Goal: Ask a question

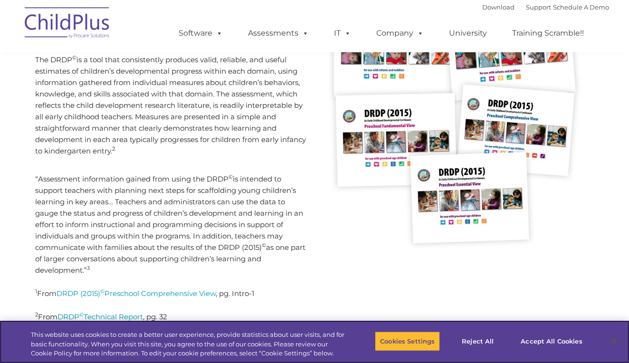
scroll to position [256, 0]
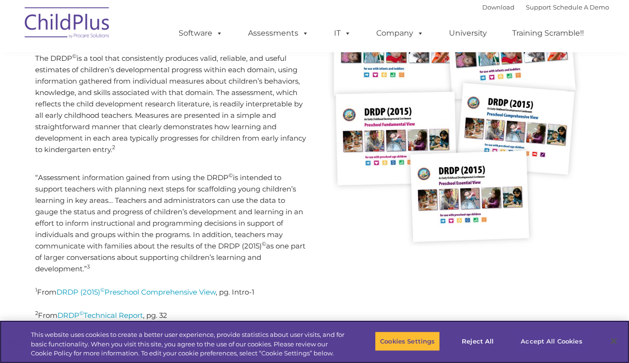
click at [571, 338] on button "Accept All Cookies" at bounding box center [551, 341] width 72 height 20
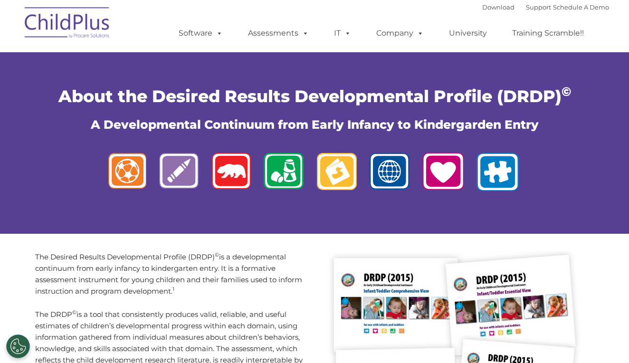
scroll to position [0, 0]
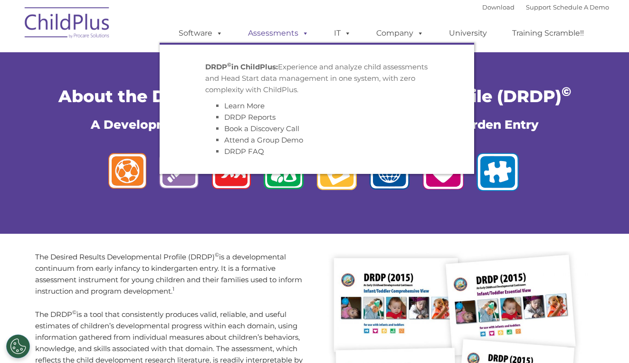
click at [272, 30] on link "Assessments" at bounding box center [278, 33] width 80 height 19
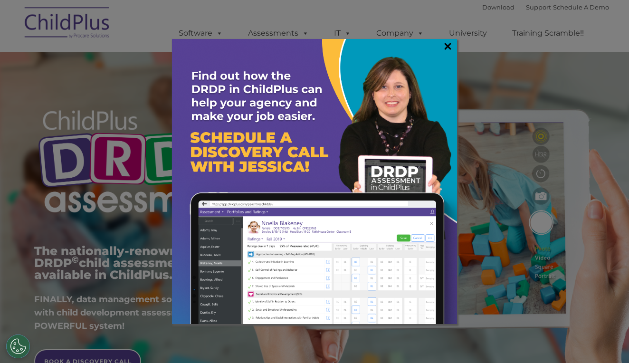
click at [450, 44] on link "×" at bounding box center [447, 45] width 11 height 9
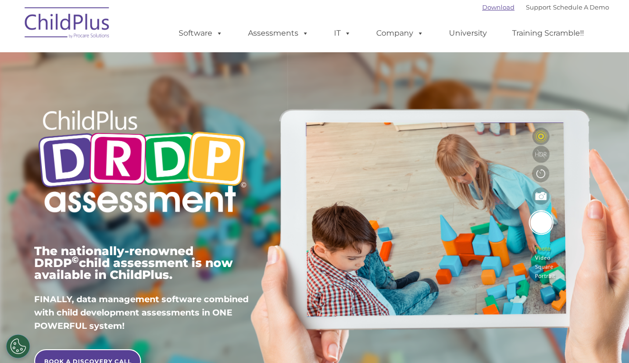
click at [494, 7] on link "Download" at bounding box center [498, 7] width 32 height 8
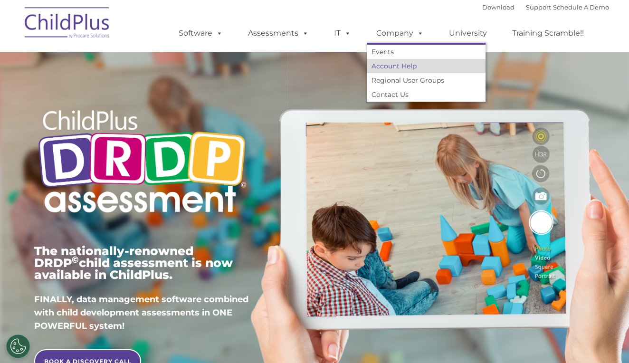
click at [412, 69] on link "Account Help" at bounding box center [426, 66] width 119 height 14
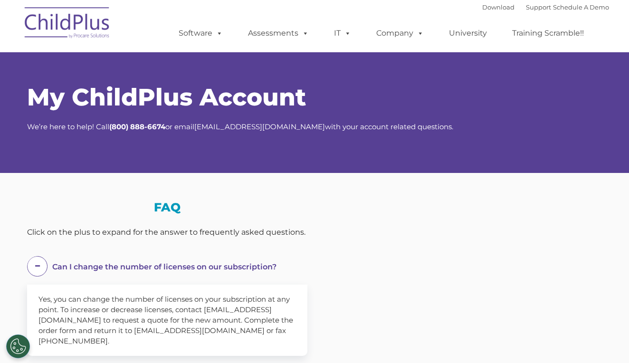
select select "MEDIUM"
